Goal: Task Accomplishment & Management: Manage account settings

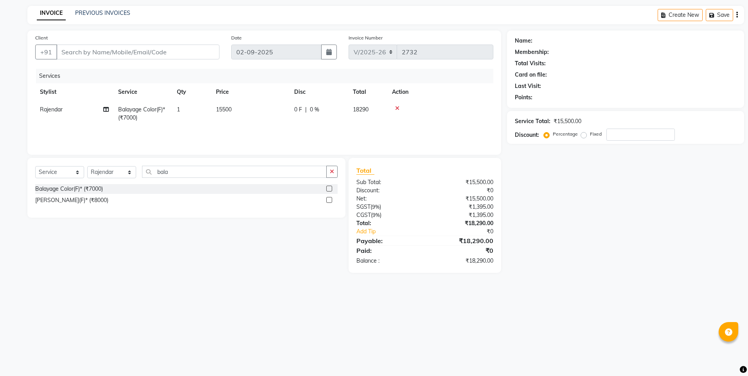
select select "5915"
select select "service"
click at [396, 107] on icon at bounding box center [397, 108] width 4 height 5
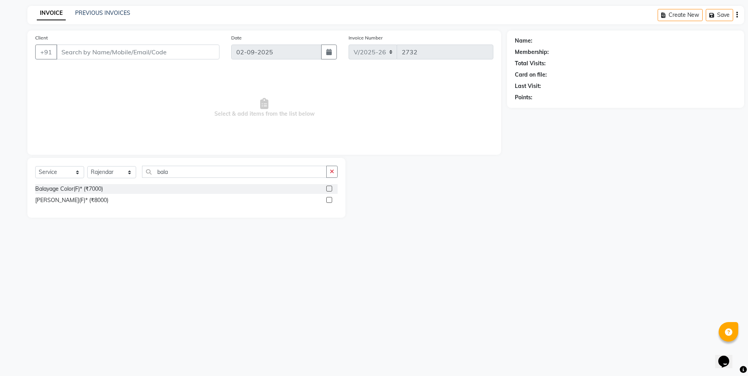
click at [104, 179] on div "Select Service Product Membership Package Voucher Prepaid Gift Card Select Styl…" at bounding box center [186, 175] width 302 height 18
click at [108, 172] on select "Select Stylist Akshay [PERSON_NAME] [PERSON_NAME] [PERSON_NAME] Danish [PERSON_…" at bounding box center [111, 172] width 49 height 12
select select "64205"
click at [87, 166] on select "Select Stylist Akshay [PERSON_NAME] [PERSON_NAME] [PERSON_NAME] Danish [PERSON_…" at bounding box center [111, 172] width 49 height 12
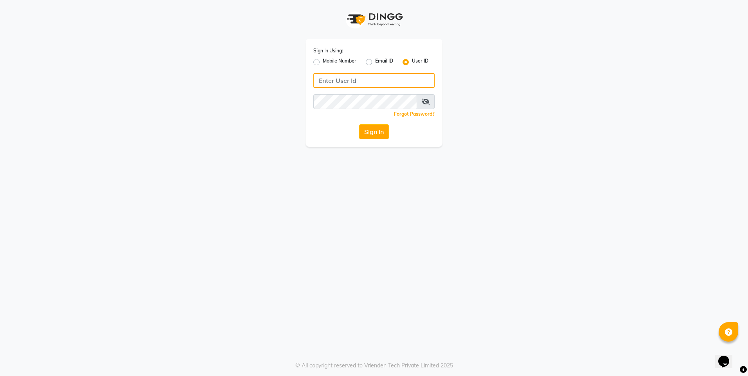
click at [342, 81] on input "Username" at bounding box center [373, 80] width 121 height 15
type input "e2555-01"
click at [376, 132] on button "Sign In" at bounding box center [374, 131] width 30 height 15
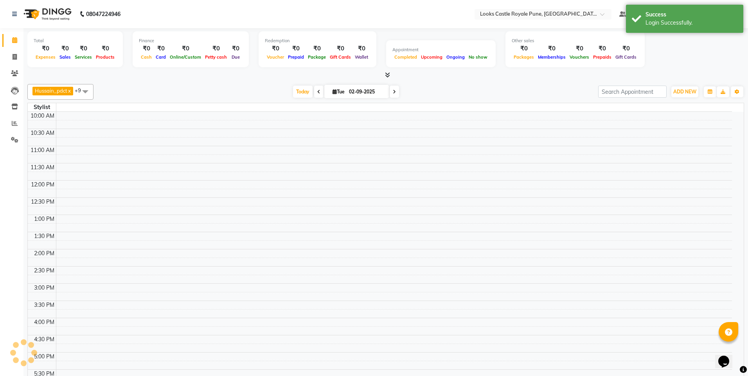
select select "en"
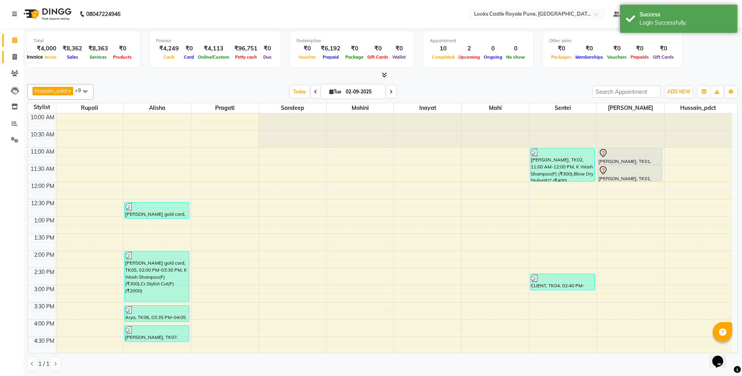
click at [14, 59] on icon at bounding box center [15, 57] width 4 height 6
select select "5915"
select select "service"
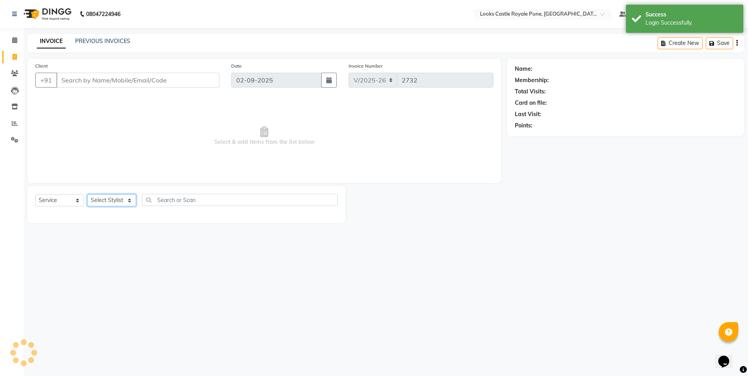
click at [100, 202] on select "Select Stylist" at bounding box center [111, 200] width 49 height 12
select select "64205"
click at [87, 194] on select "Select Stylist Akshay [PERSON_NAME] [PERSON_NAME] [PERSON_NAME] Danish [PERSON_…" at bounding box center [111, 200] width 49 height 12
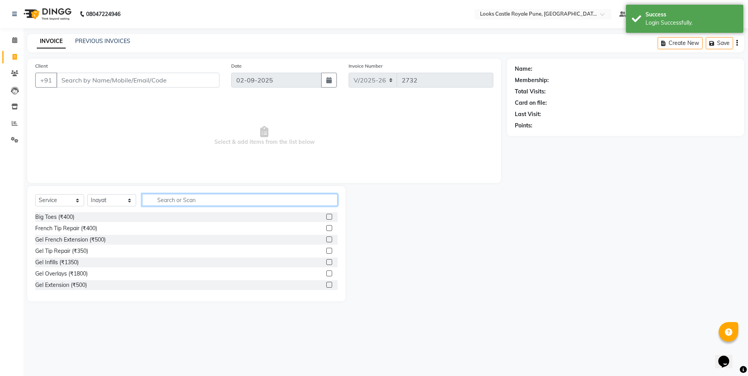
click at [193, 201] on input "text" at bounding box center [240, 200] width 196 height 12
type input "glob"
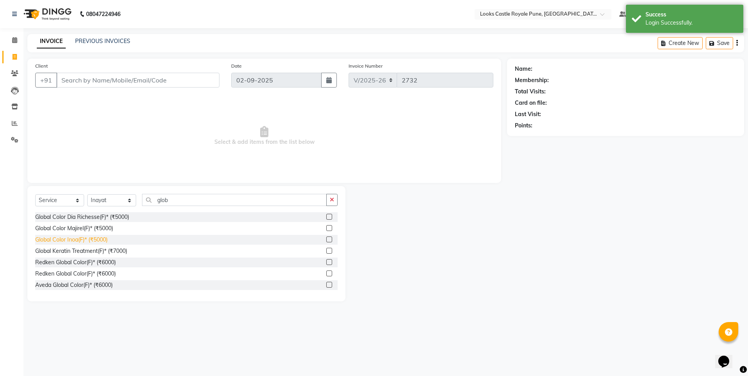
click at [89, 239] on div "Global Color Inoa(F)* (₹5000)" at bounding box center [71, 240] width 72 height 8
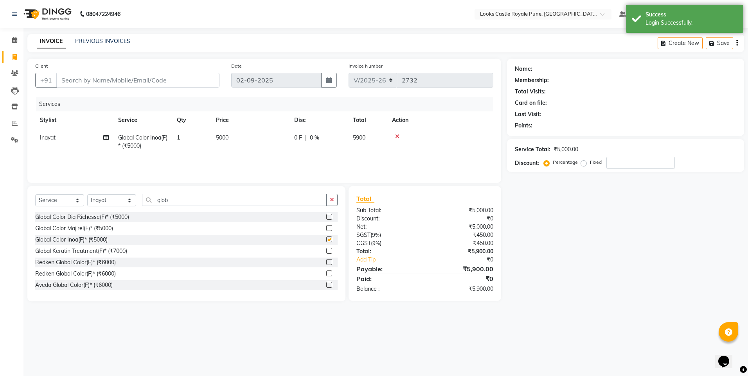
checkbox input "false"
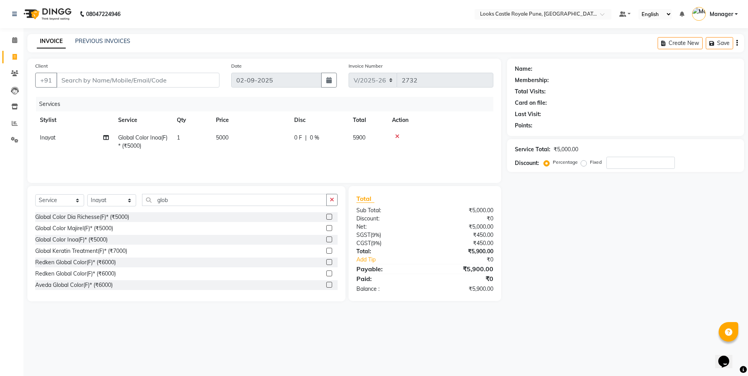
click at [240, 144] on td "5000" at bounding box center [250, 142] width 78 height 26
select select "64205"
click at [257, 138] on input "5000" at bounding box center [287, 140] width 69 height 12
type input "8250"
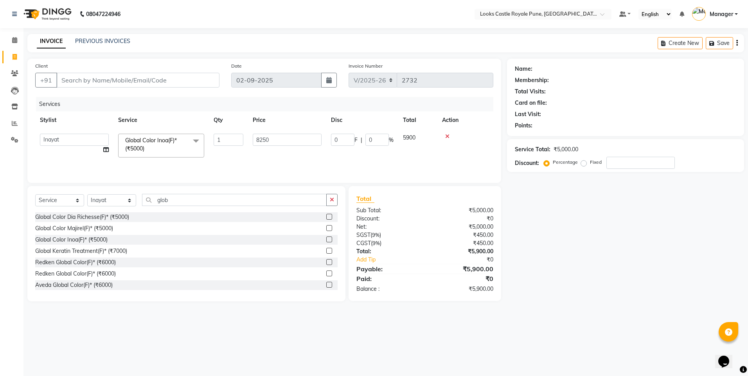
click at [357, 215] on div "Total Sub Total: ₹5,000.00 Discount: ₹0 Net: ₹5,000.00 SGST ( 9% ) ₹450.00 CGST…" at bounding box center [424, 243] width 137 height 99
drag, startPoint x: 357, startPoint y: 215, endPoint x: 484, endPoint y: 237, distance: 128.7
click at [484, 237] on div "₹742.50" at bounding box center [462, 235] width 74 height 8
click at [92, 77] on input "Client" at bounding box center [137, 80] width 163 height 15
type input "7"
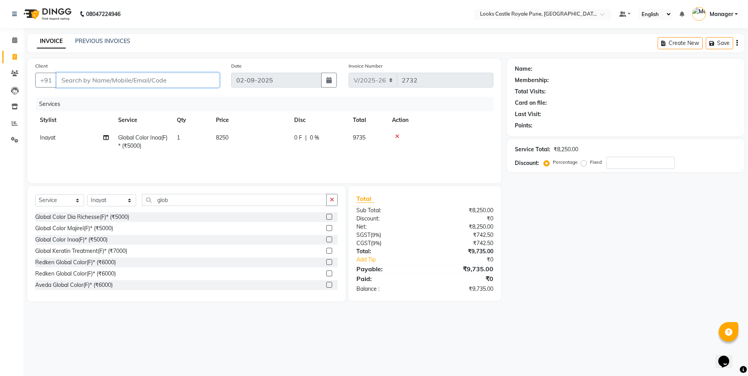
type input "0"
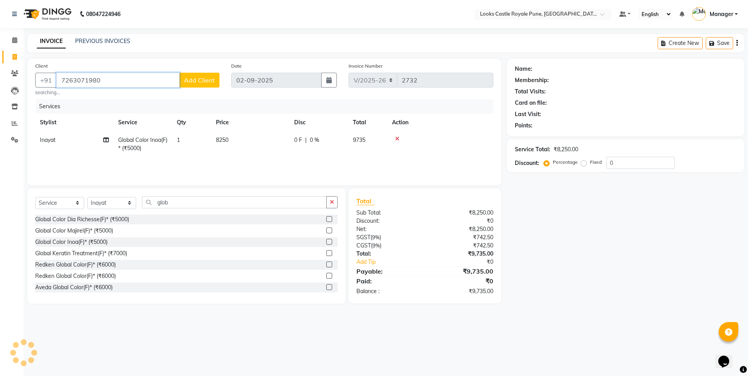
type input "7263071980"
click at [210, 76] on button "Add Client" at bounding box center [199, 80] width 40 height 15
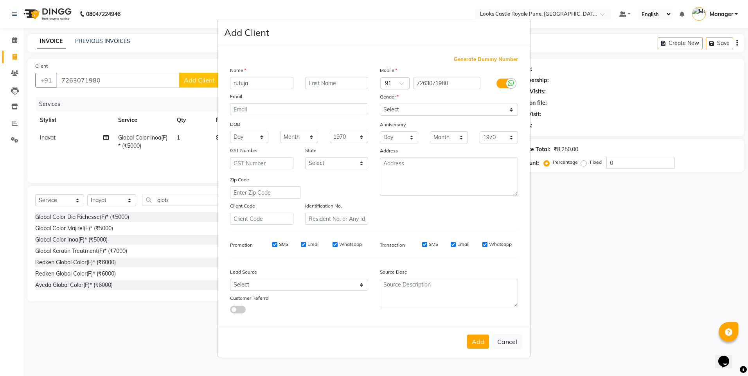
type input "rutuja"
click at [424, 114] on select "Select [DEMOGRAPHIC_DATA] [DEMOGRAPHIC_DATA] Other Prefer Not To Say" at bounding box center [449, 110] width 138 height 12
select select "[DEMOGRAPHIC_DATA]"
click at [380, 104] on select "Select [DEMOGRAPHIC_DATA] [DEMOGRAPHIC_DATA] Other Prefer Not To Say" at bounding box center [449, 110] width 138 height 12
click at [481, 343] on button "Add" at bounding box center [478, 342] width 22 height 14
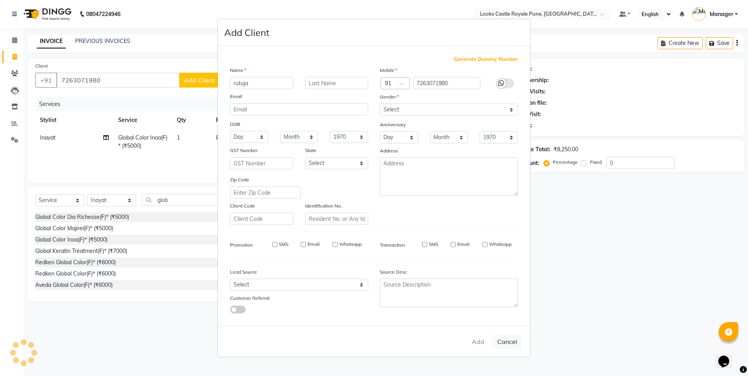
select select
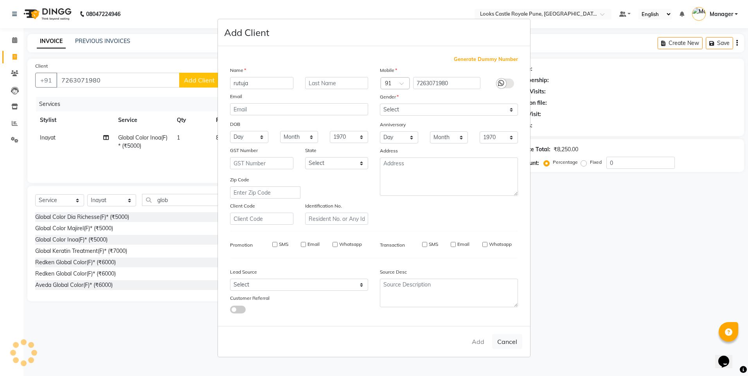
select select
checkbox input "false"
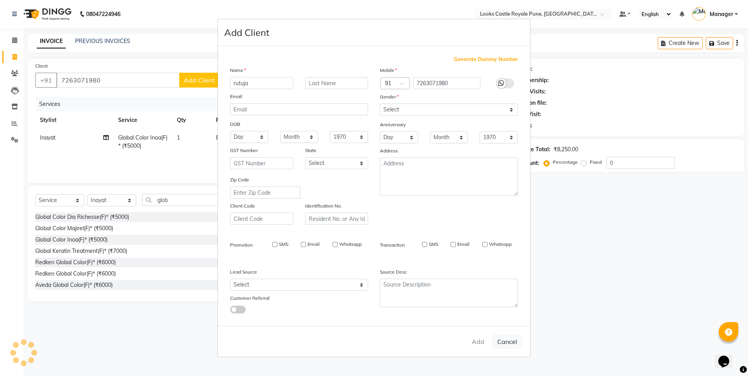
checkbox input "false"
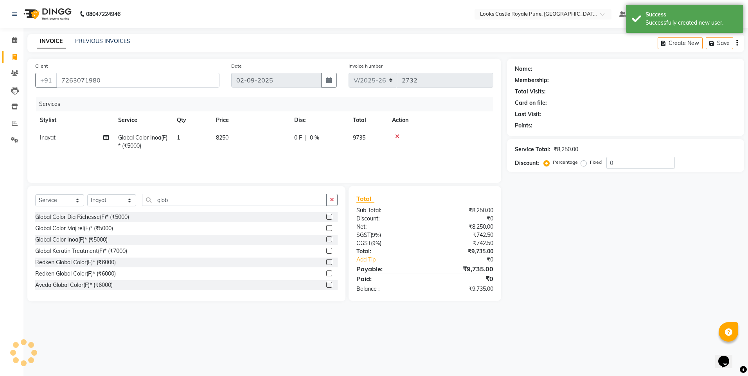
select select "1: Object"
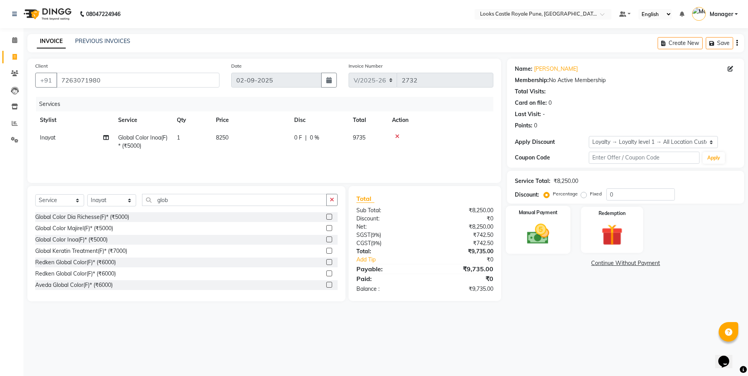
click at [545, 236] on img at bounding box center [538, 234] width 36 height 26
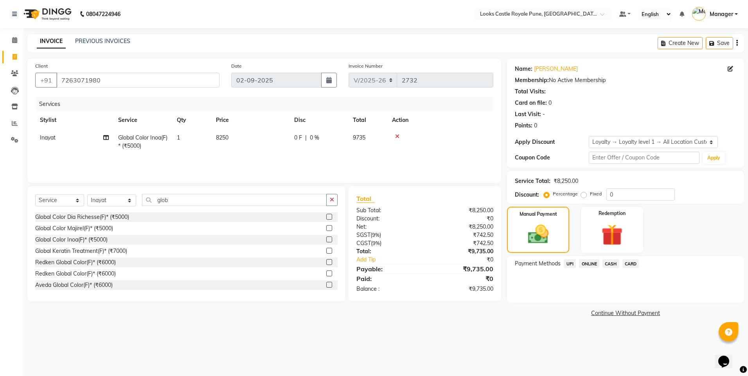
click at [572, 268] on span "UPI" at bounding box center [570, 263] width 12 height 9
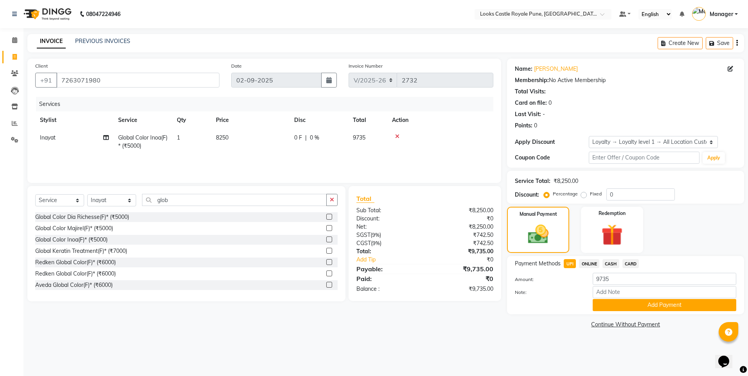
drag, startPoint x: 572, startPoint y: 268, endPoint x: 626, endPoint y: 264, distance: 53.8
click at [626, 264] on span "CARD" at bounding box center [630, 263] width 17 height 9
click at [648, 305] on button "Add Payment" at bounding box center [664, 305] width 144 height 12
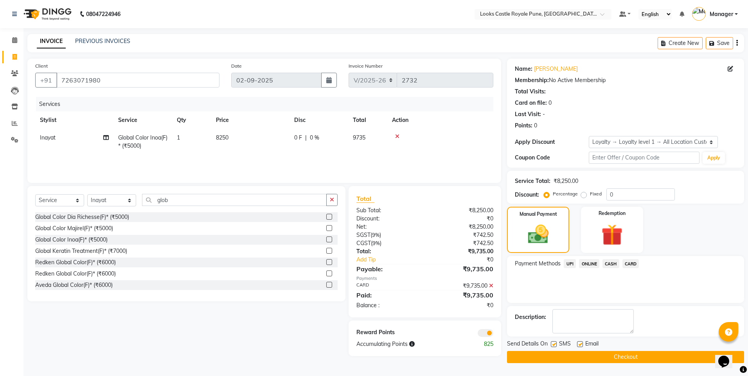
click at [584, 356] on button "Checkout" at bounding box center [625, 357] width 237 height 12
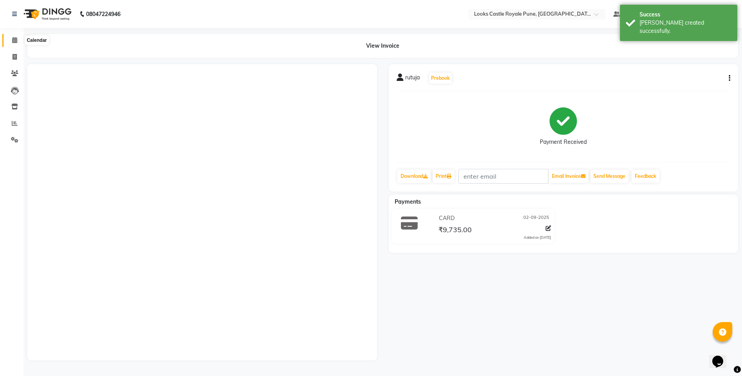
click at [13, 36] on link "Calendar" at bounding box center [11, 40] width 19 height 13
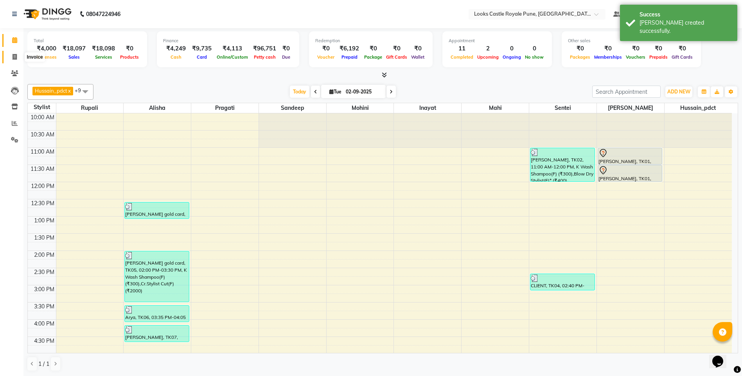
click at [18, 59] on span at bounding box center [15, 57] width 14 height 9
select select "service"
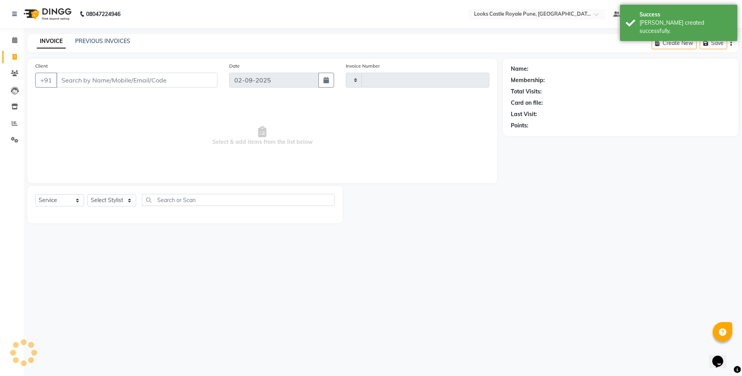
type input "2733"
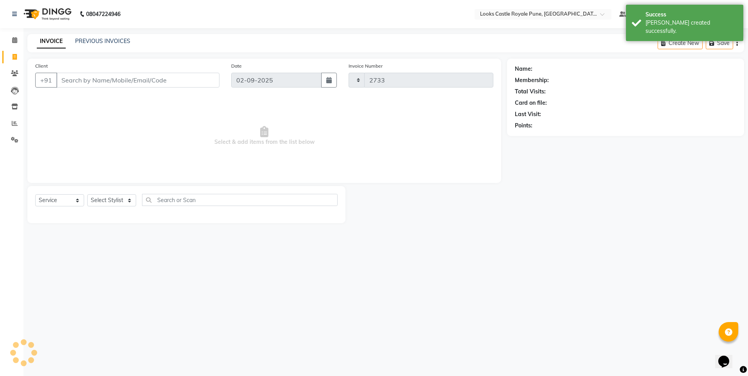
select select "5915"
click at [115, 202] on select "Select Stylist" at bounding box center [111, 200] width 49 height 12
select select "43040"
click at [87, 194] on select "Select Stylist Akshay [PERSON_NAME] [PERSON_NAME] [PERSON_NAME] Danish [PERSON_…" at bounding box center [111, 200] width 49 height 12
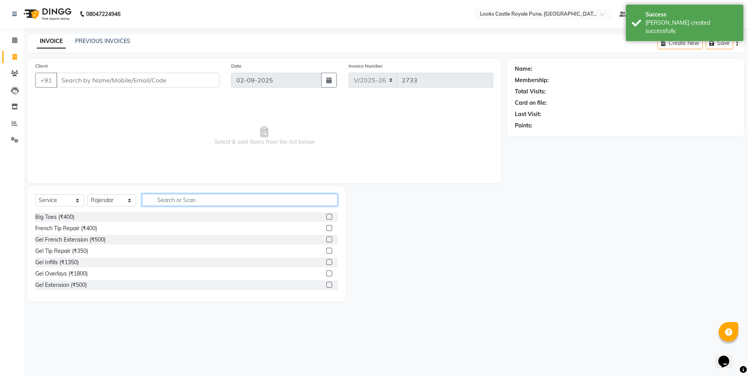
click at [207, 201] on input "text" at bounding box center [240, 200] width 196 height 12
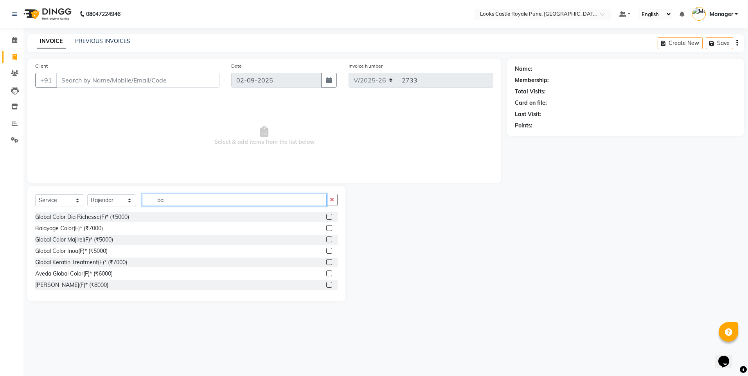
type input "b"
click at [142, 206] on div "Select Service Product Membership Package Voucher Prepaid Gift Card Select Styl…" at bounding box center [186, 203] width 302 height 18
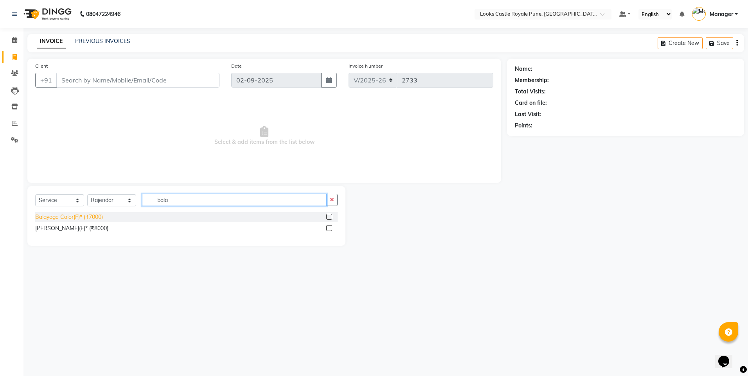
type input "bala"
click at [78, 221] on div "Balayage Color(F)* (₹7000)" at bounding box center [69, 217] width 68 height 8
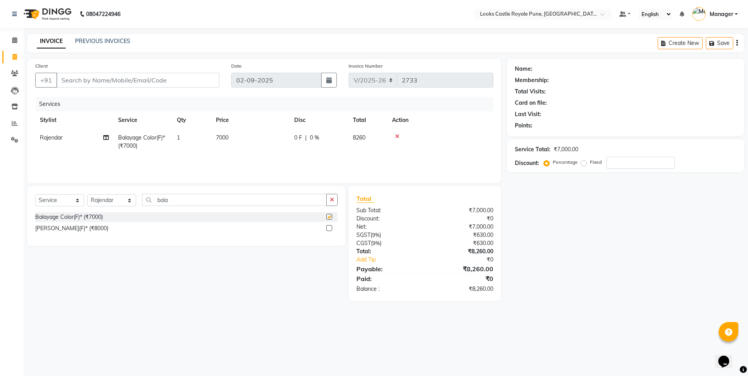
checkbox input "false"
click at [232, 143] on td "7000" at bounding box center [250, 142] width 78 height 26
select select "43040"
click at [259, 141] on input "7000" at bounding box center [287, 140] width 69 height 12
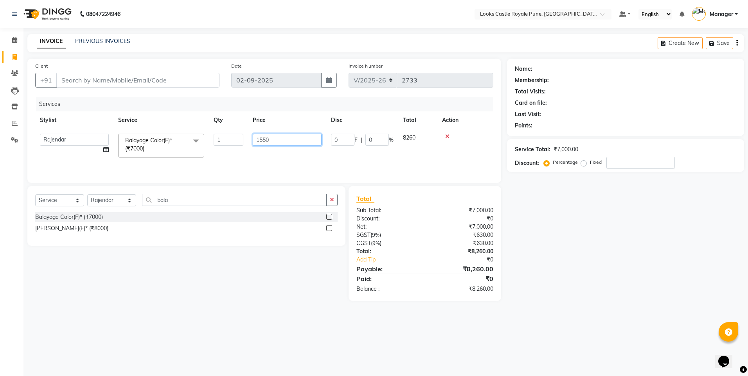
type input "15500"
click at [466, 286] on div "₹8,260.00" at bounding box center [462, 289] width 74 height 8
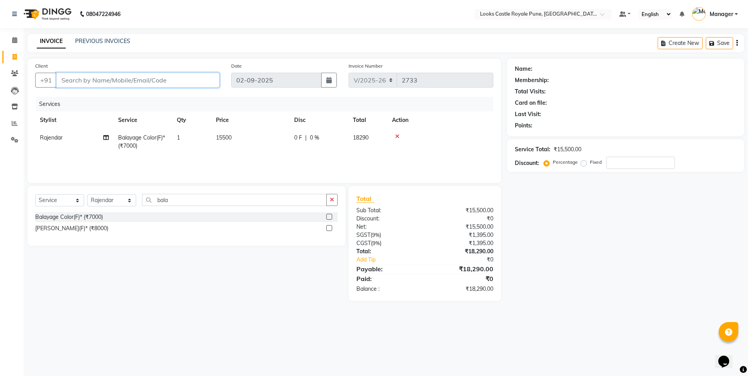
click at [163, 83] on input "Client" at bounding box center [137, 80] width 163 height 15
paste input "9852270487"
type input "9852270487"
type input "0"
type input "9852270487"
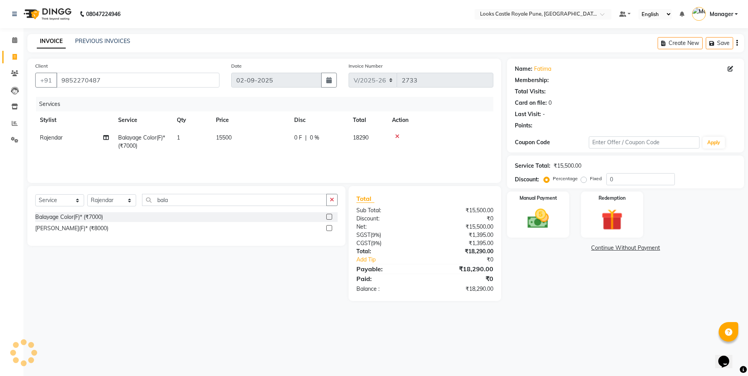
select select "1: Object"
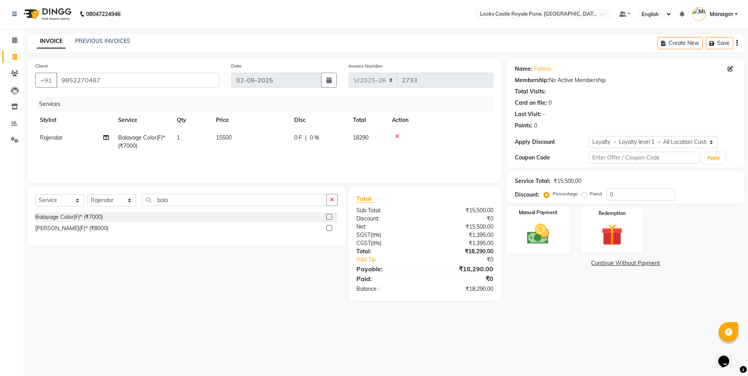
click at [542, 248] on div "Manual Payment" at bounding box center [538, 230] width 65 height 48
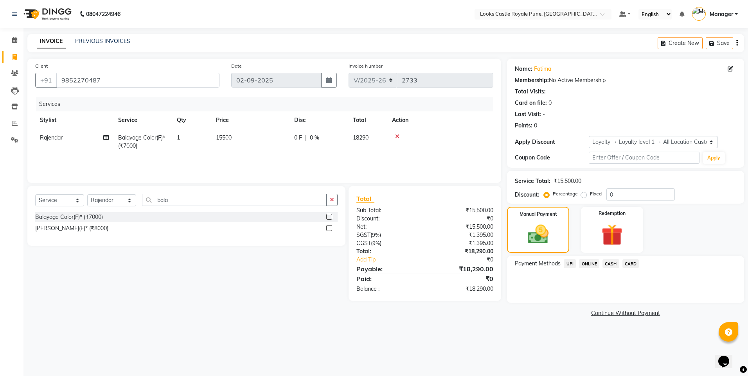
click at [229, 137] on span "15500" at bounding box center [224, 137] width 16 height 7
select select "43040"
click at [255, 139] on input "15500" at bounding box center [287, 140] width 69 height 12
type input "15000"
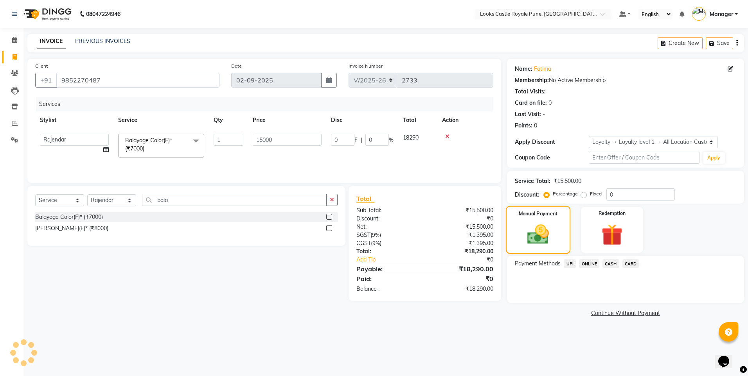
click at [509, 251] on div "Manual Payment" at bounding box center [538, 230] width 65 height 48
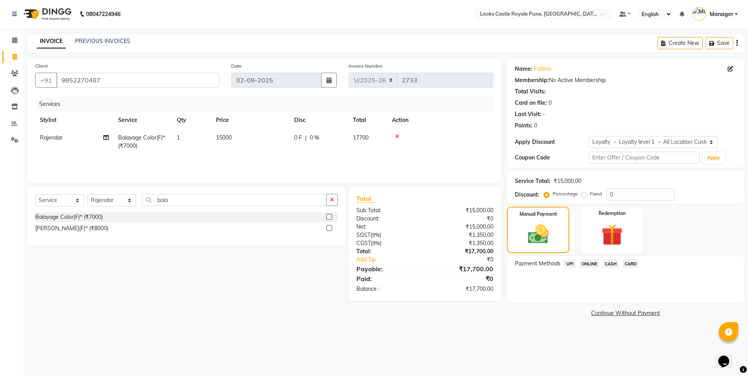
click at [627, 265] on span "CARD" at bounding box center [630, 263] width 17 height 9
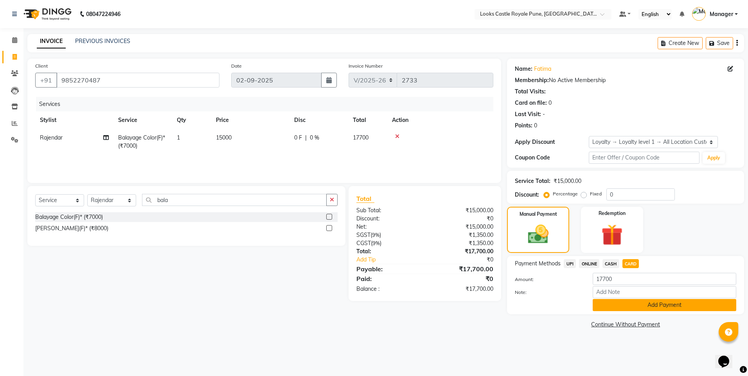
click at [631, 306] on button "Add Payment" at bounding box center [664, 305] width 144 height 12
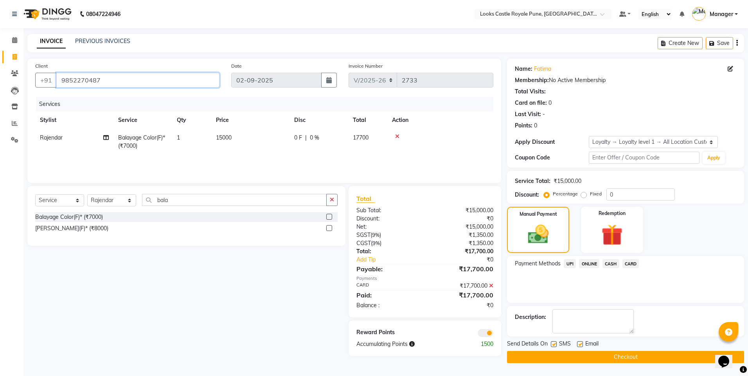
click at [75, 74] on input "9852270487" at bounding box center [137, 80] width 163 height 15
click at [543, 361] on button "Checkout" at bounding box center [625, 357] width 237 height 12
click at [543, 361] on div "Checkout" at bounding box center [625, 357] width 237 height 12
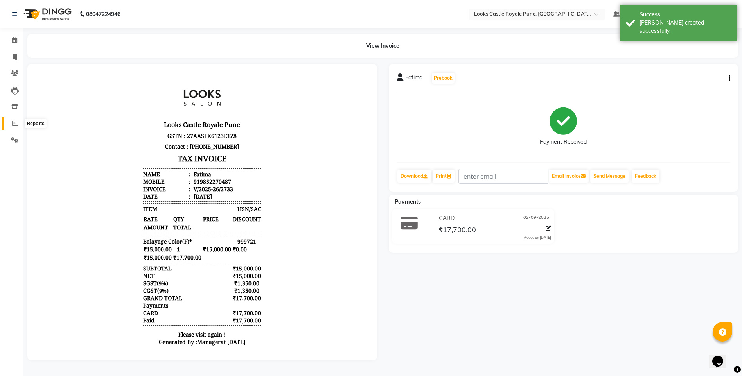
click at [9, 126] on span at bounding box center [15, 123] width 14 height 9
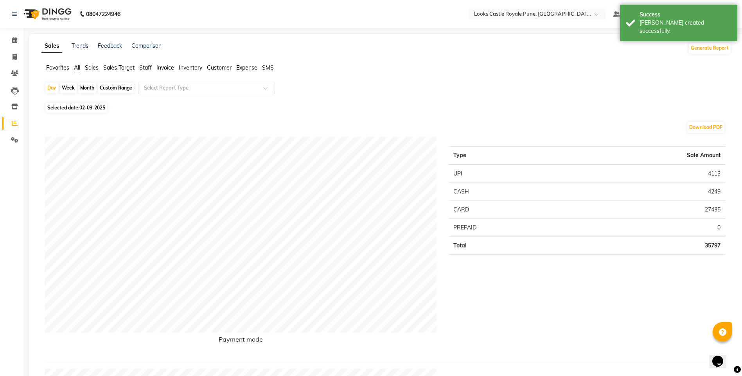
click at [145, 71] on li "Staff" at bounding box center [145, 68] width 13 height 8
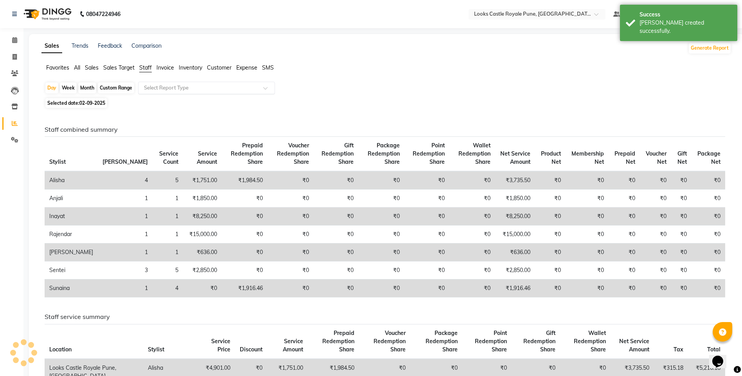
click at [156, 88] on input "text" at bounding box center [198, 88] width 113 height 8
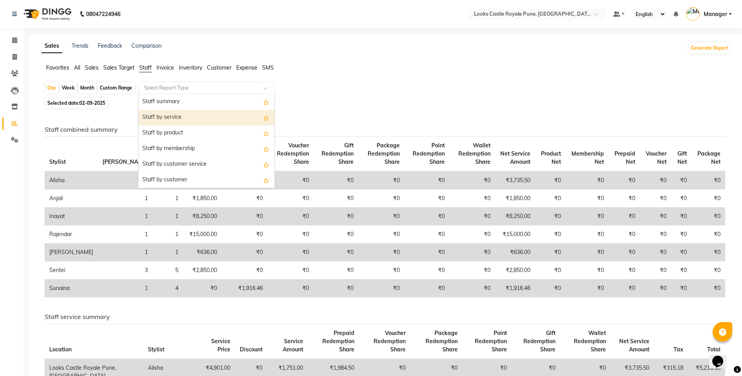
click at [156, 116] on div "Staff by service" at bounding box center [206, 118] width 136 height 16
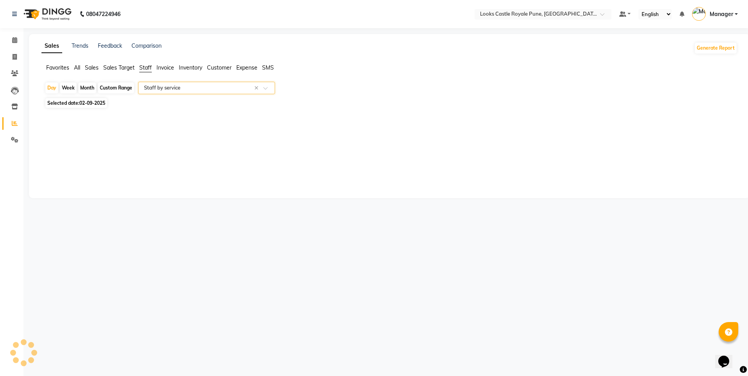
select select "full_report"
select select "csv"
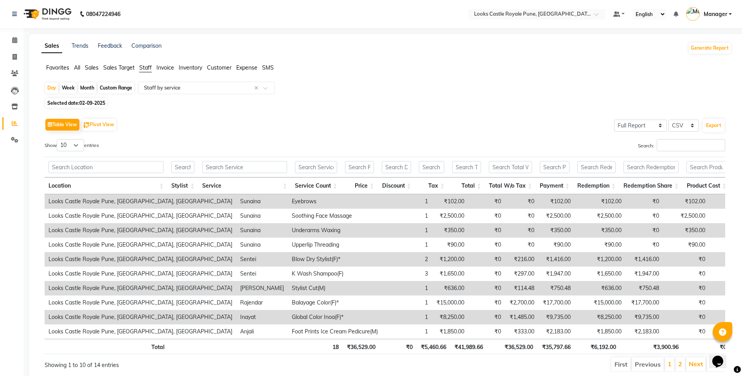
click at [694, 153] on div "Search:" at bounding box center [558, 146] width 334 height 15
click at [680, 147] on input "Search:" at bounding box center [691, 145] width 68 height 12
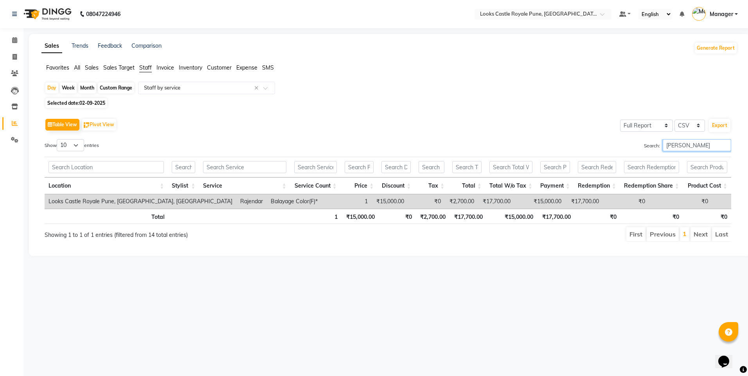
type input "[PERSON_NAME]"
